Goal: Task Accomplishment & Management: Use online tool/utility

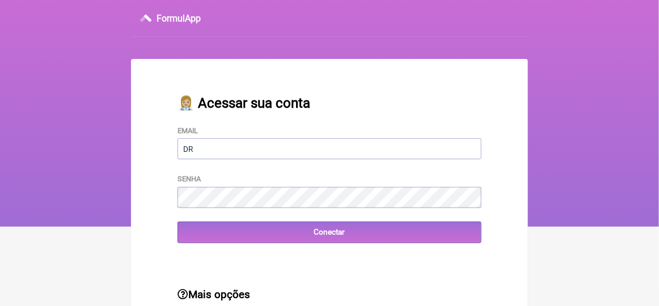
type input "drsimplicio@terra.com.br"
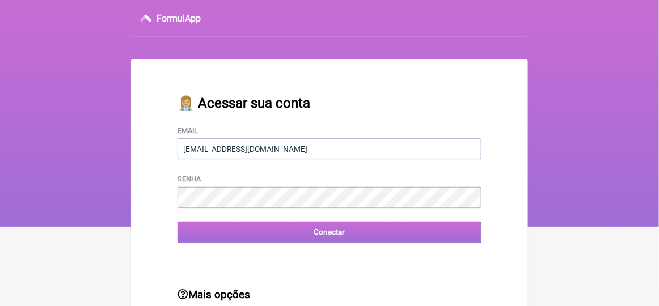
click at [201, 243] on input "Conectar" at bounding box center [329, 232] width 304 height 21
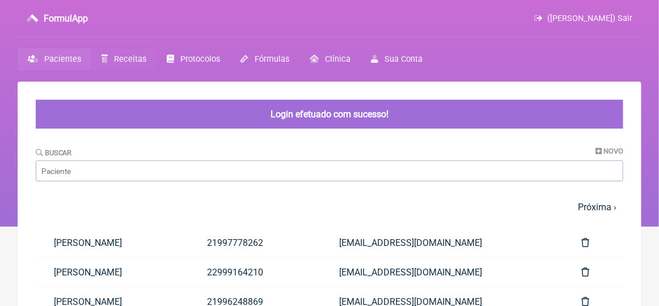
click at [128, 59] on span "Receitas" at bounding box center [130, 59] width 32 height 10
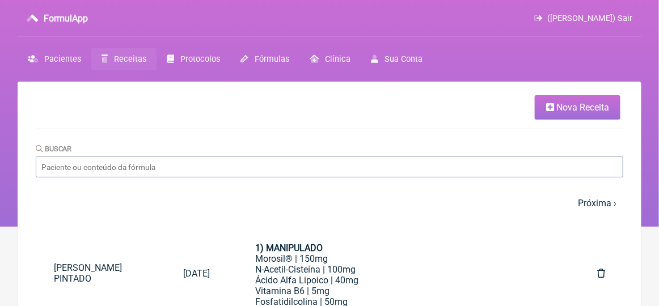
click at [568, 106] on span "Nova Receita" at bounding box center [582, 107] width 53 height 11
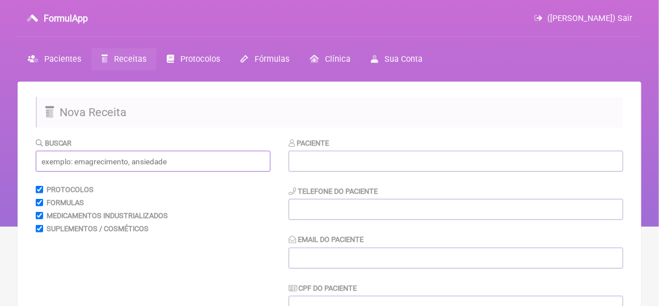
click at [75, 165] on input "text" at bounding box center [153, 161] width 235 height 21
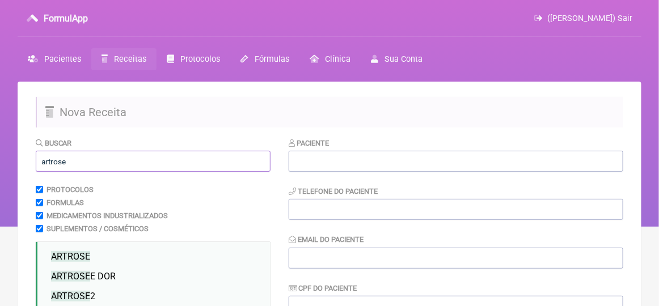
scroll to position [170, 0]
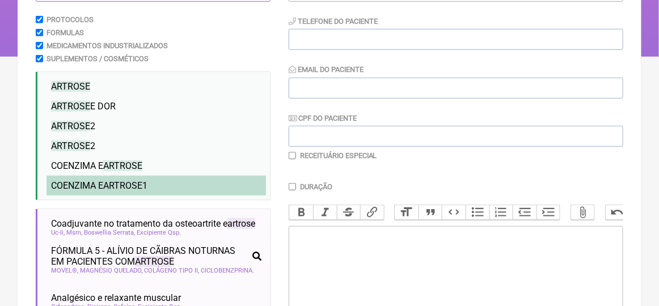
type input "artrose"
click at [104, 188] on span "COENZIMA E ARTROSE 1" at bounding box center [99, 185] width 96 height 11
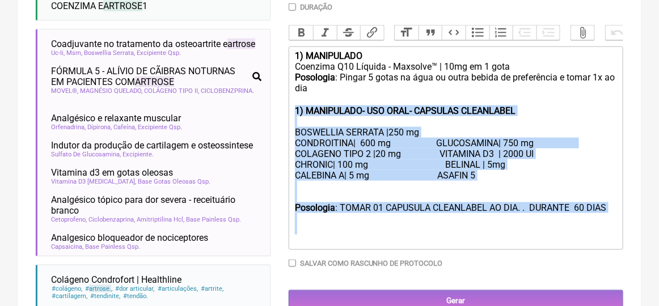
scroll to position [355, 0]
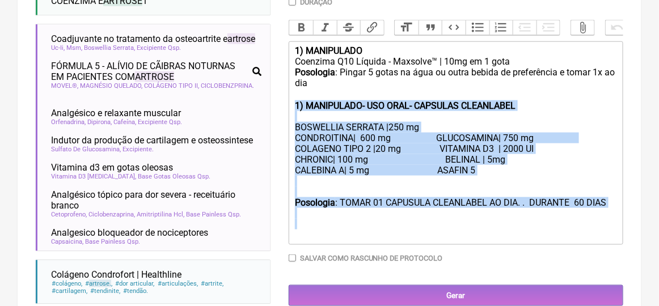
drag, startPoint x: 292, startPoint y: 188, endPoint x: 330, endPoint y: 244, distance: 67.8
click at [330, 244] on trix-editor "1) MANIPULADO Coenzima Q10 Líquida - Maxsolve™ | 10mg em 1 gota Posologia : Pin…" at bounding box center [455, 142] width 334 height 203
type trix-editor "<lor><ipsumd>2) SITAMETCON</adipis></eli><sed>Doeiusmo T21 Incidid - Utlabore™ …"
copy trix-editor "1) MANIPULADO- USO ORAL- CAPSULAS CLEANLABEL BOSWELLIA SERRATA |250 mg CONDROIT…"
